Goal: Download file/media

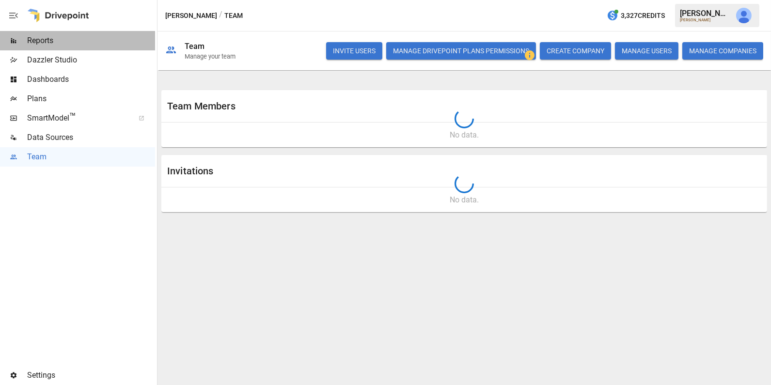
click at [68, 42] on span "Reports" at bounding box center [91, 41] width 128 height 12
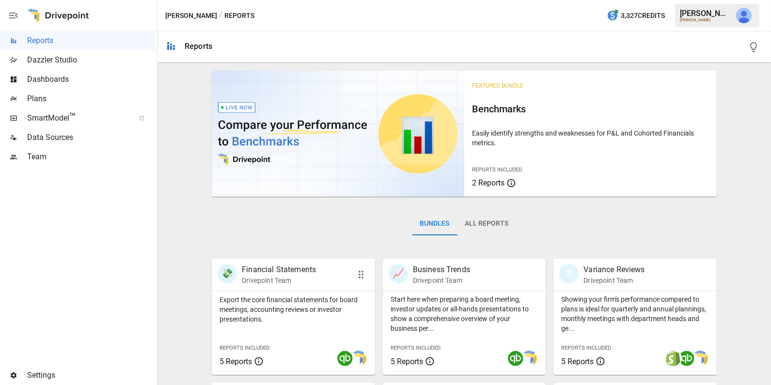
scroll to position [241, 0]
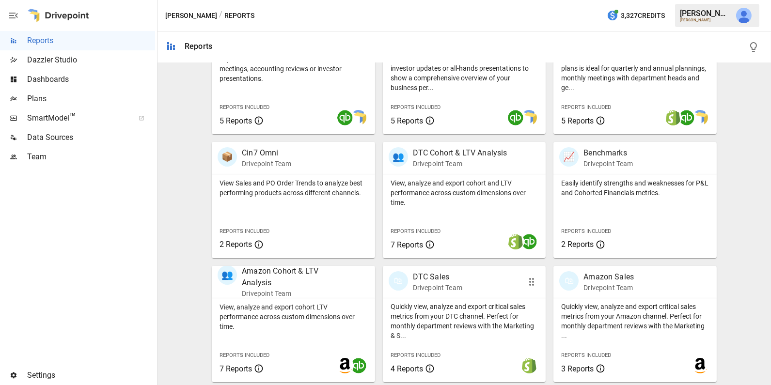
click at [429, 312] on p "Quickly view, analyze and export critical sales metrics from your DTC channel. …" at bounding box center [465, 321] width 148 height 39
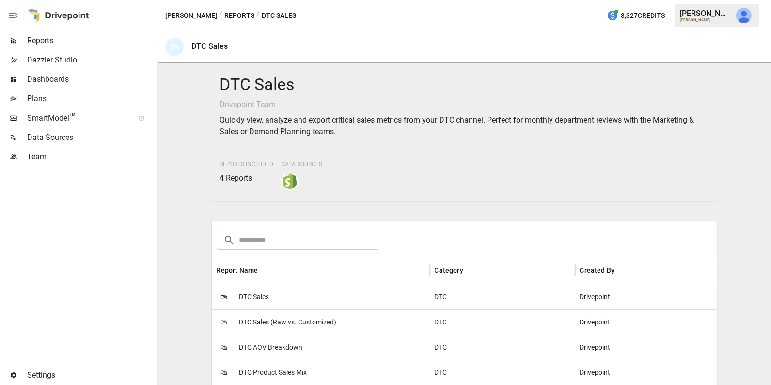
scroll to position [60, 0]
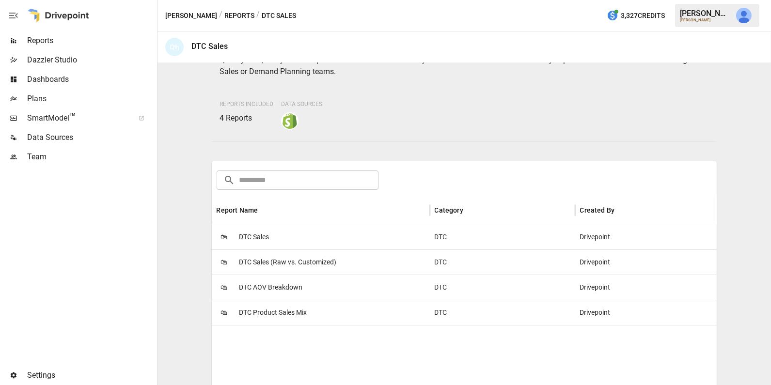
click at [343, 314] on div "🛍 DTC Product Sales Mix" at bounding box center [321, 312] width 218 height 25
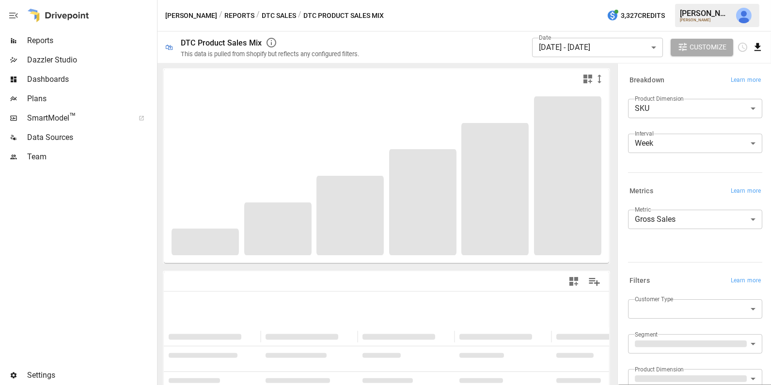
click at [757, 47] on icon "Download report" at bounding box center [758, 47] width 6 height 8
click at [670, 64] on div at bounding box center [385, 192] width 771 height 385
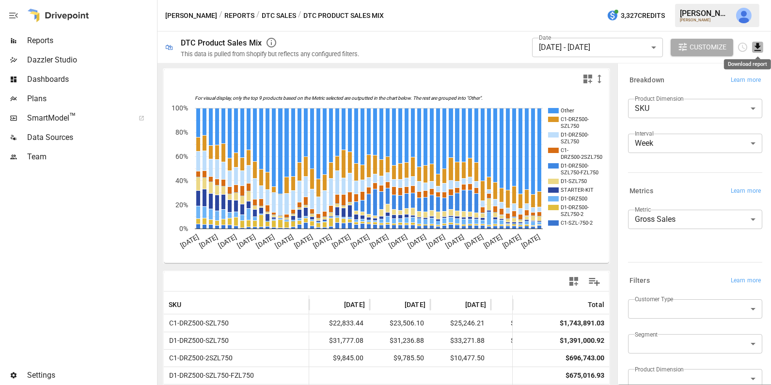
click at [760, 46] on icon "Download report" at bounding box center [758, 47] width 6 height 8
click at [736, 82] on li "Download as CSV" at bounding box center [725, 85] width 77 height 19
click at [745, 17] on img "Julie Wilton" at bounding box center [744, 16] width 16 height 16
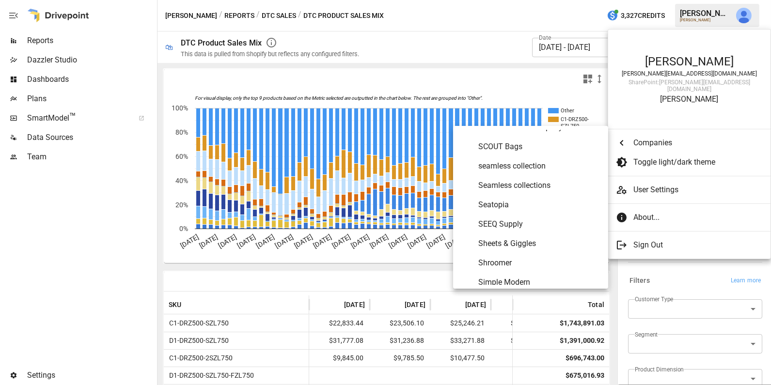
scroll to position [4695, 0]
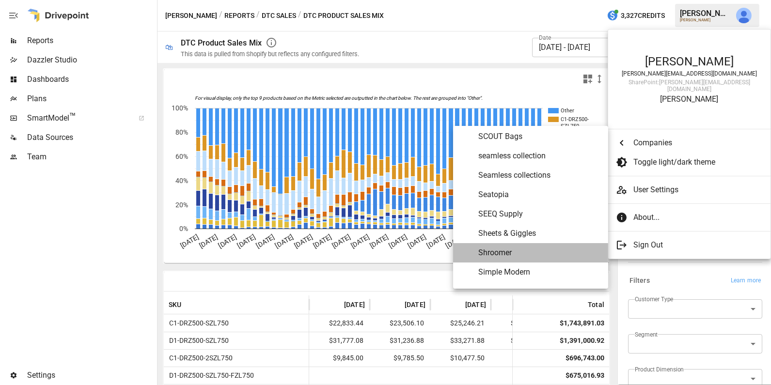
click at [517, 251] on span "Shroomer" at bounding box center [539, 253] width 122 height 12
